Goal: Task Accomplishment & Management: Manage account settings

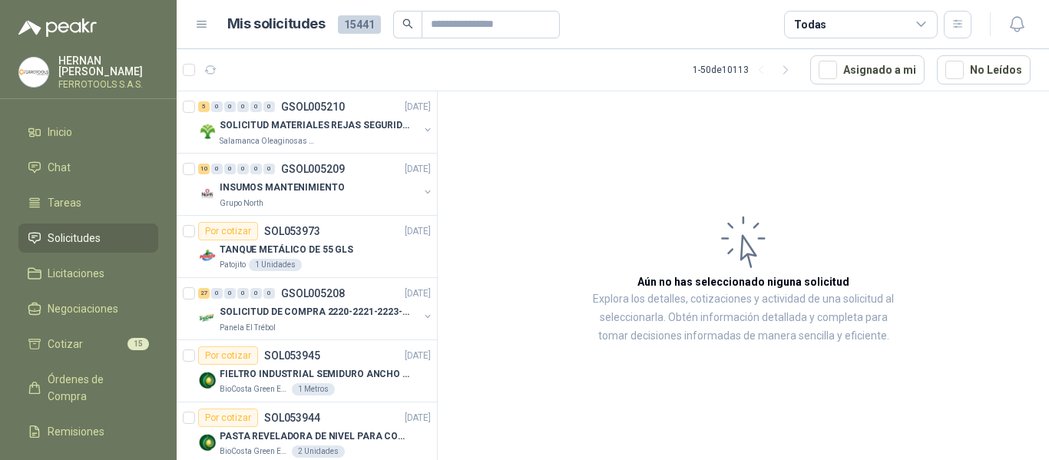
click at [533, 199] on article "Aún no has seleccionado niguna solicitud Explora los detalles, cotizaciones y a…" at bounding box center [743, 278] width 611 height 374
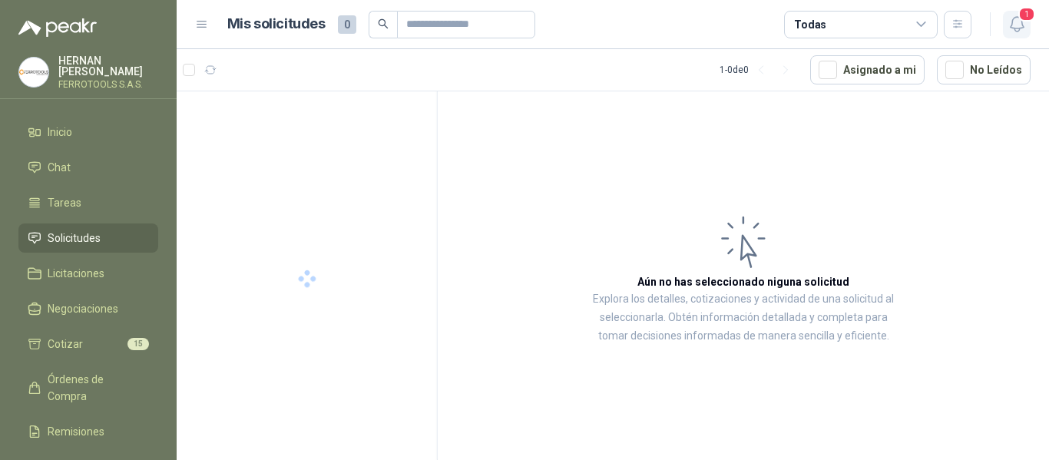
click at [1017, 28] on icon "button" at bounding box center [1016, 24] width 13 height 15
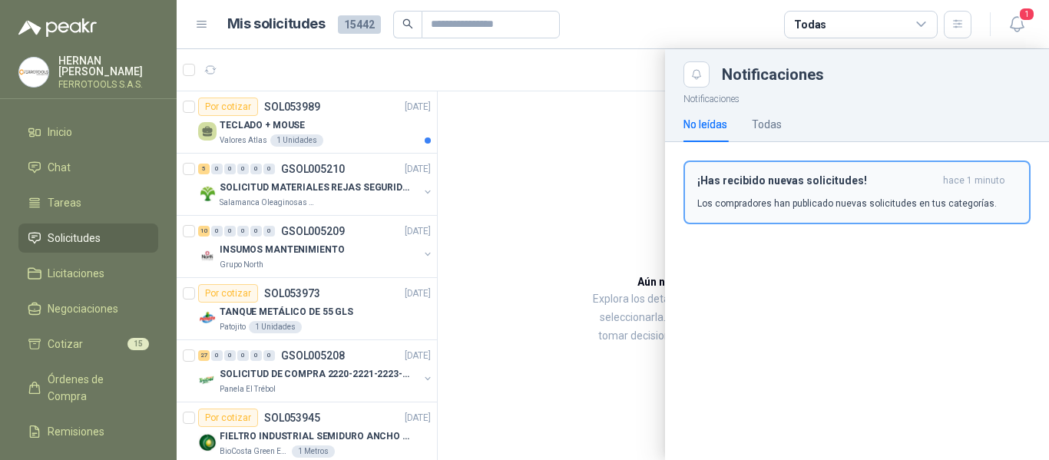
click at [885, 186] on h3 "¡Has recibido nuevas solicitudes!" at bounding box center [817, 180] width 240 height 13
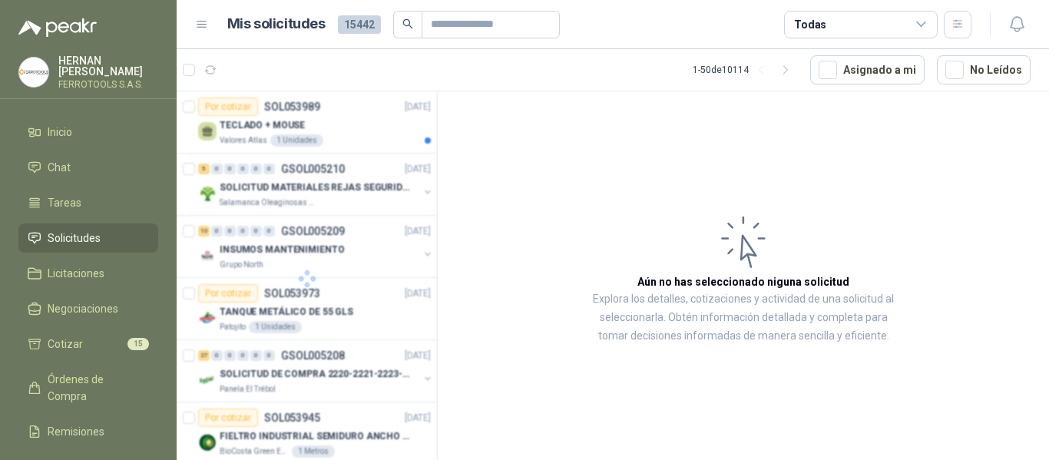
click at [365, 131] on div at bounding box center [307, 278] width 261 height 374
click at [369, 138] on div "Valores Atlas 1 Unidades" at bounding box center [325, 140] width 211 height 12
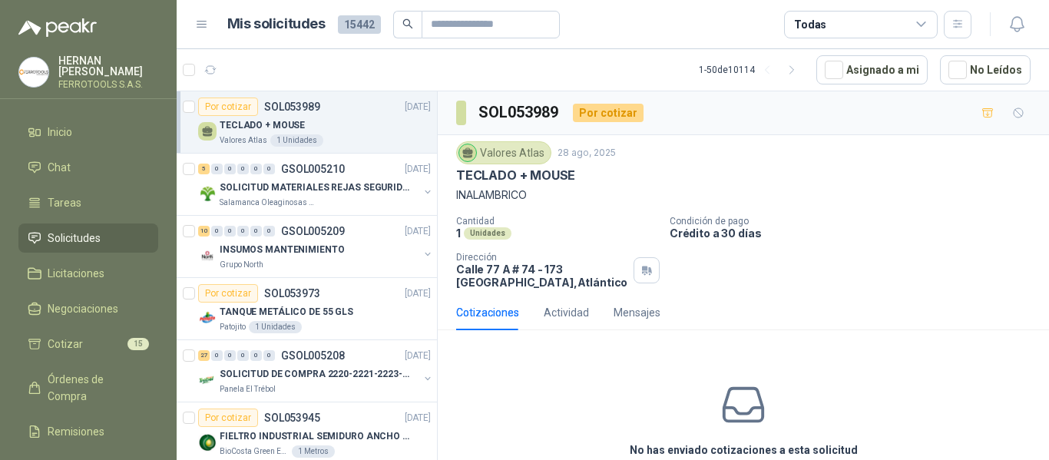
drag, startPoint x: 369, startPoint y: 138, endPoint x: 379, endPoint y: 123, distance: 18.3
